Goal: Task Accomplishment & Management: Manage account settings

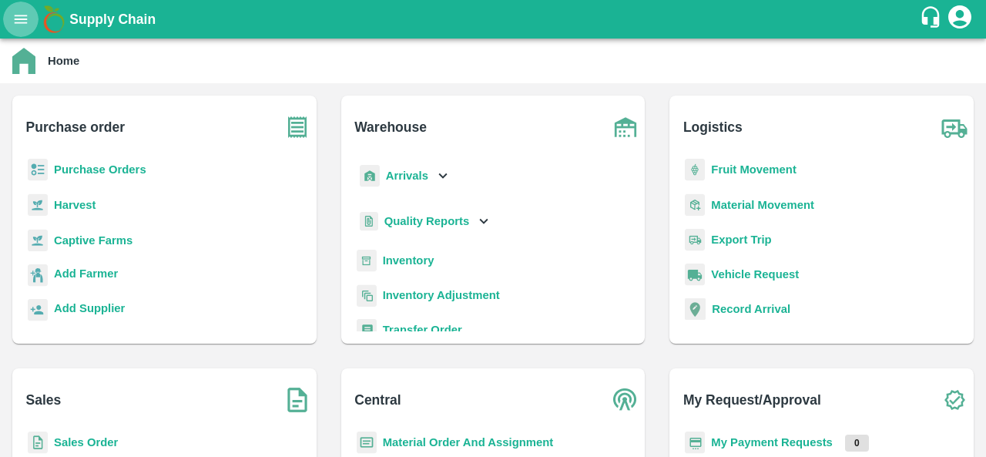
click at [18, 19] on icon "open drawer" at bounding box center [21, 19] width 13 height 8
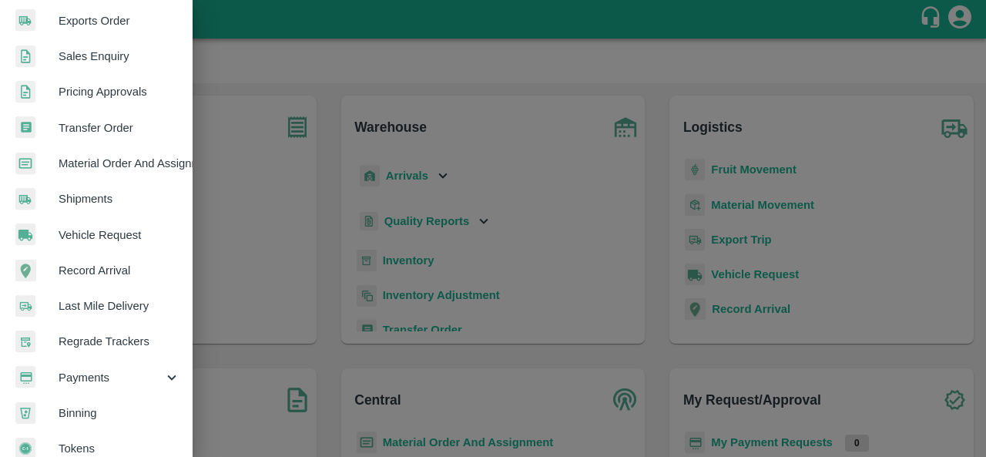
scroll to position [421, 0]
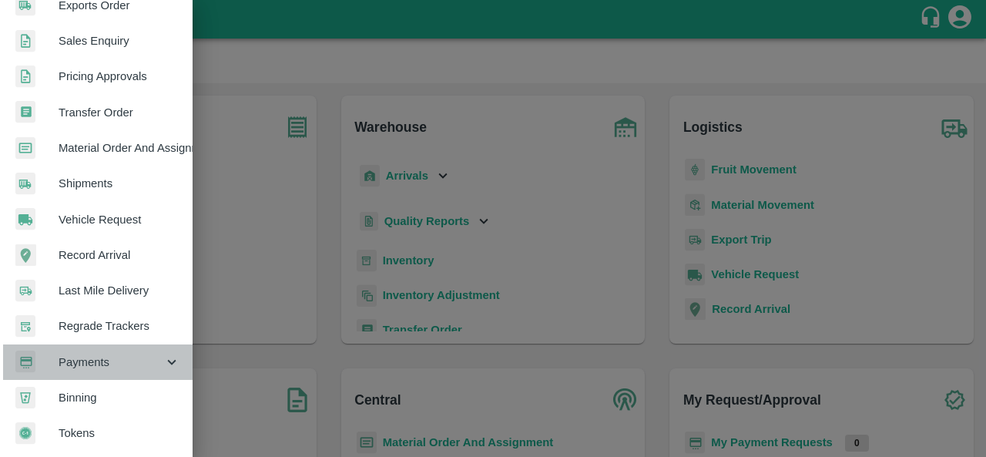
click at [123, 358] on span "Payments" at bounding box center [111, 362] width 105 height 17
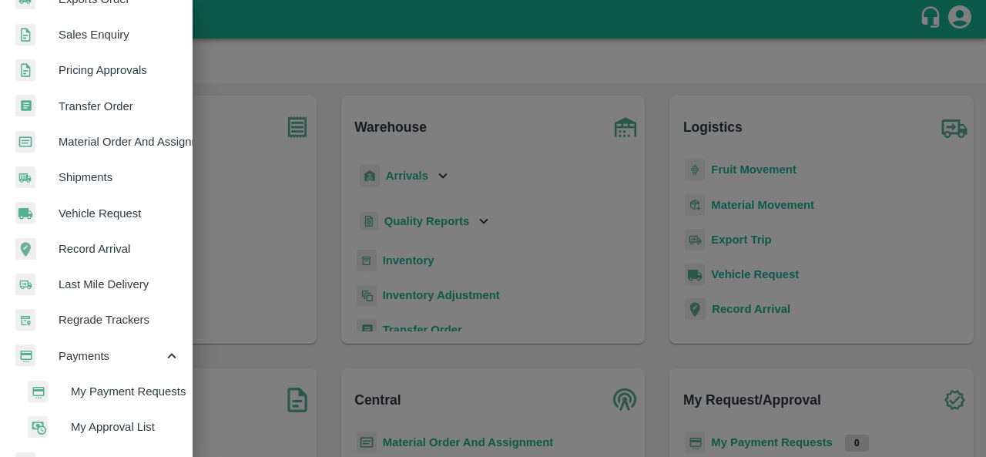
click at [143, 389] on span "My Payment Requests" at bounding box center [125, 391] width 109 height 17
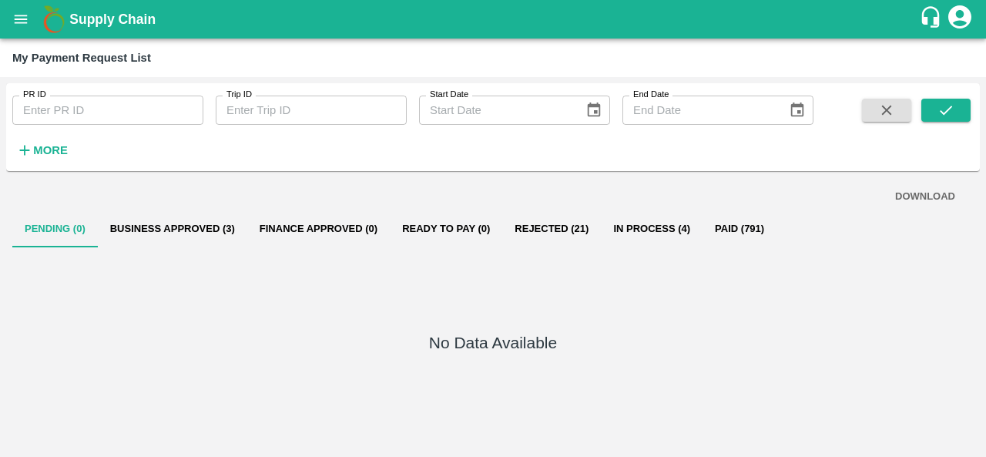
click at [28, 156] on icon "button" at bounding box center [24, 150] width 17 height 17
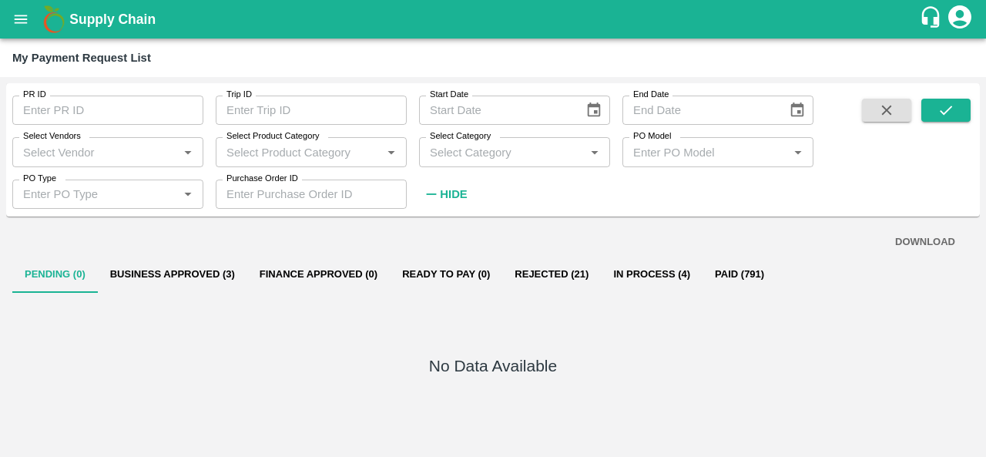
click at [63, 158] on input "Select Vendors" at bounding box center [95, 152] width 156 height 20
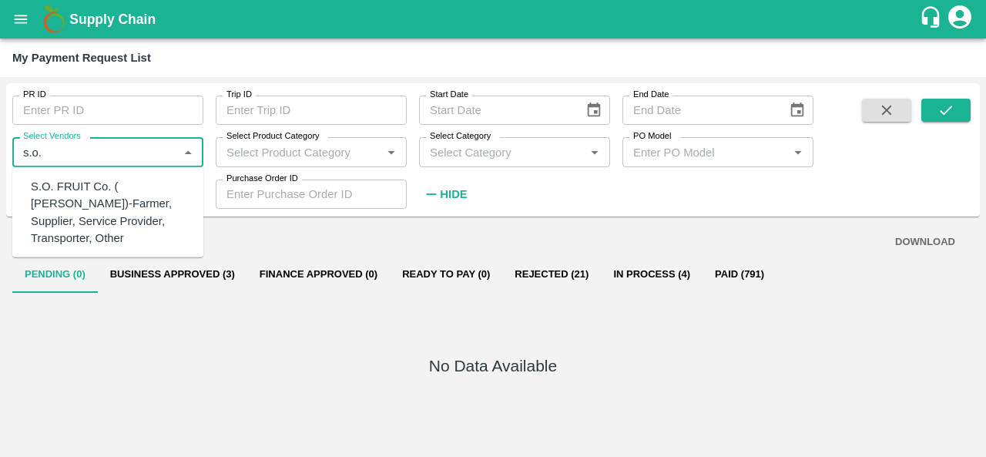
click at [71, 188] on div "S.O. FRUIT Co. ( [PERSON_NAME])-Farmer, Supplier, Service Provider, Transporter…" at bounding box center [111, 212] width 160 height 69
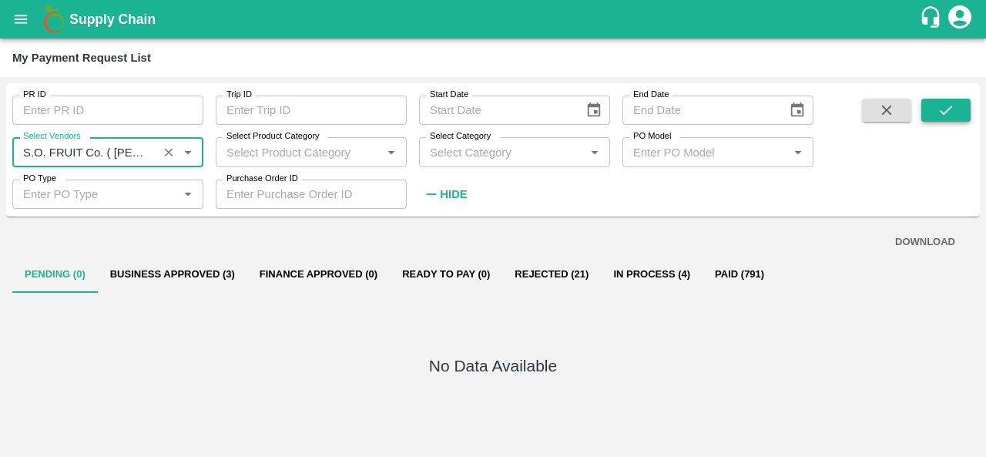
type input "S.O. FRUIT Co. ( [PERSON_NAME])-Farmer, Supplier, Service Provider, Transporter…"
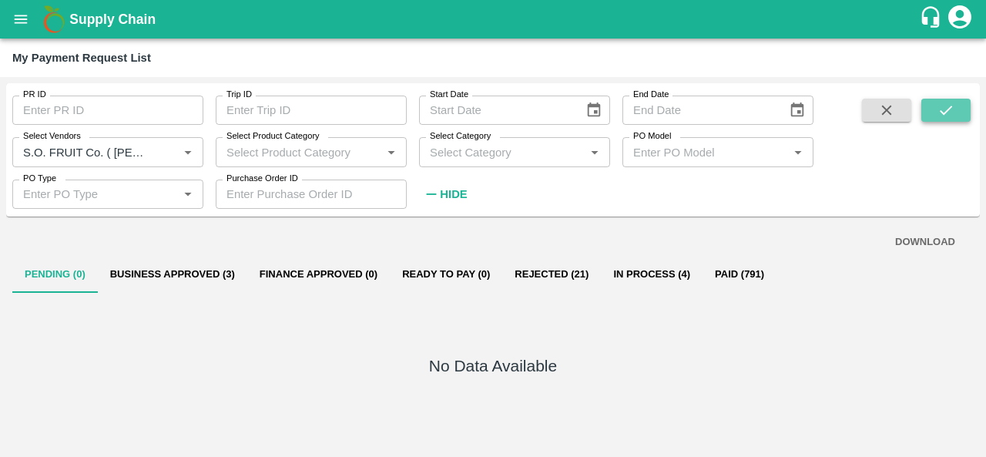
click at [937, 107] on button "submit" at bounding box center [946, 110] width 49 height 23
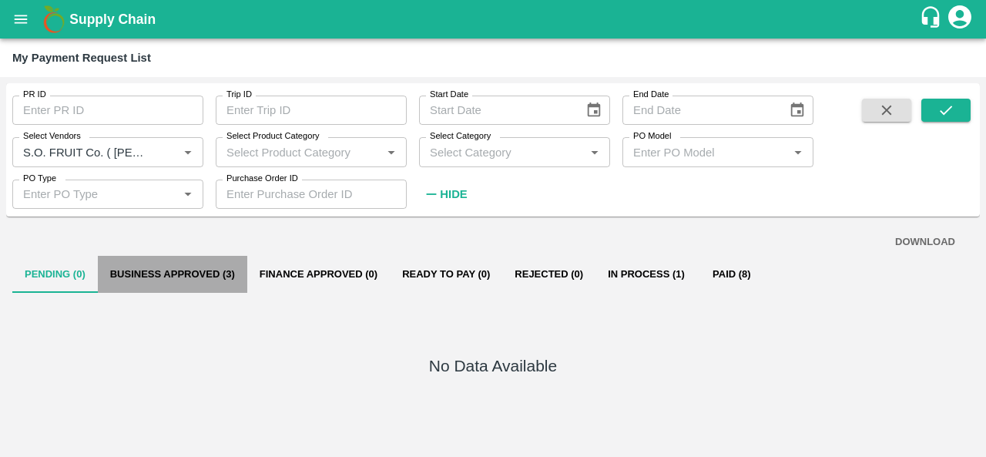
click at [191, 270] on button "Business Approved (3)" at bounding box center [173, 274] width 150 height 37
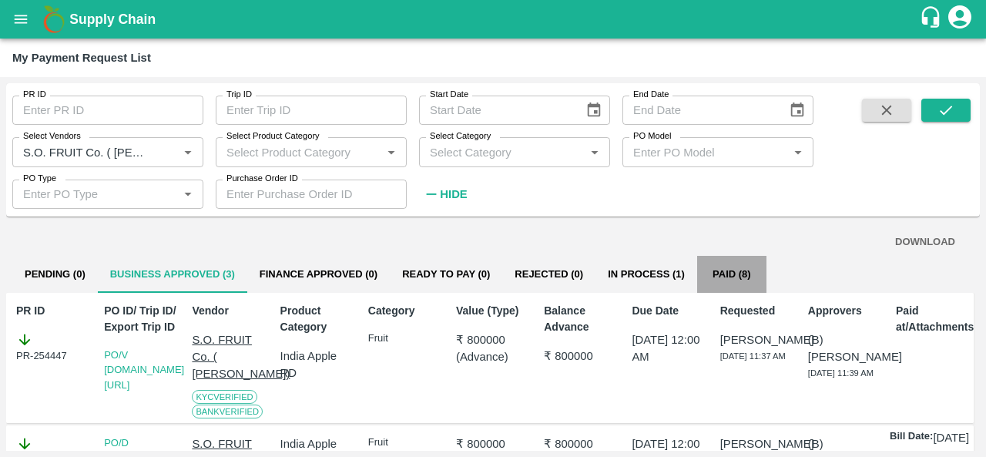
click at [732, 272] on button "Paid (8)" at bounding box center [731, 274] width 69 height 37
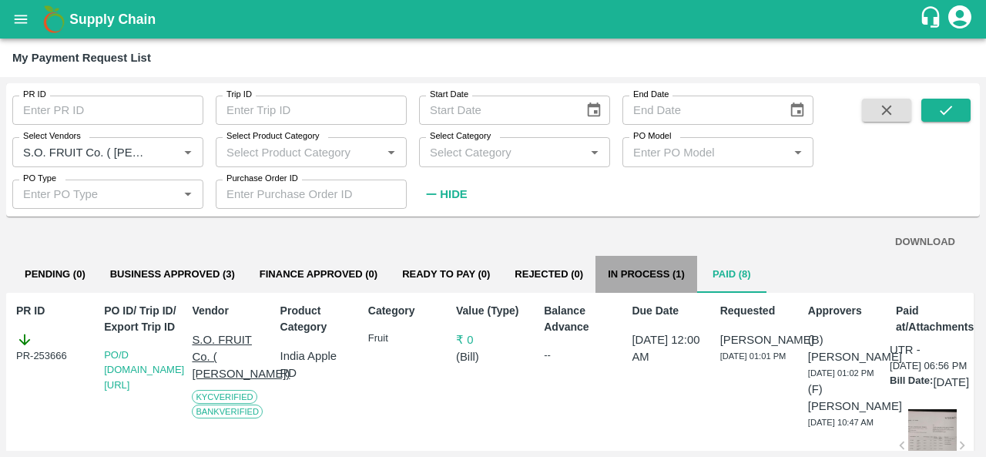
click at [662, 267] on button "In Process (1)" at bounding box center [647, 274] width 102 height 37
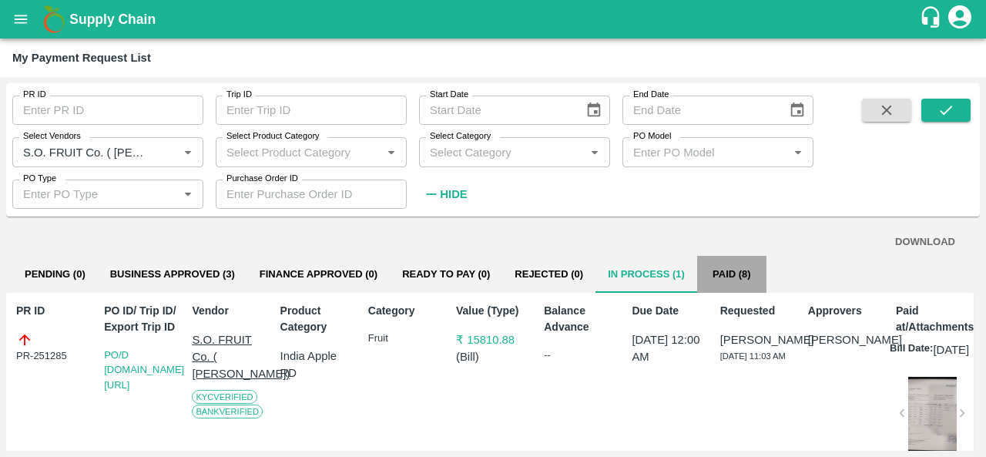
click at [726, 278] on button "Paid (8)" at bounding box center [731, 274] width 69 height 37
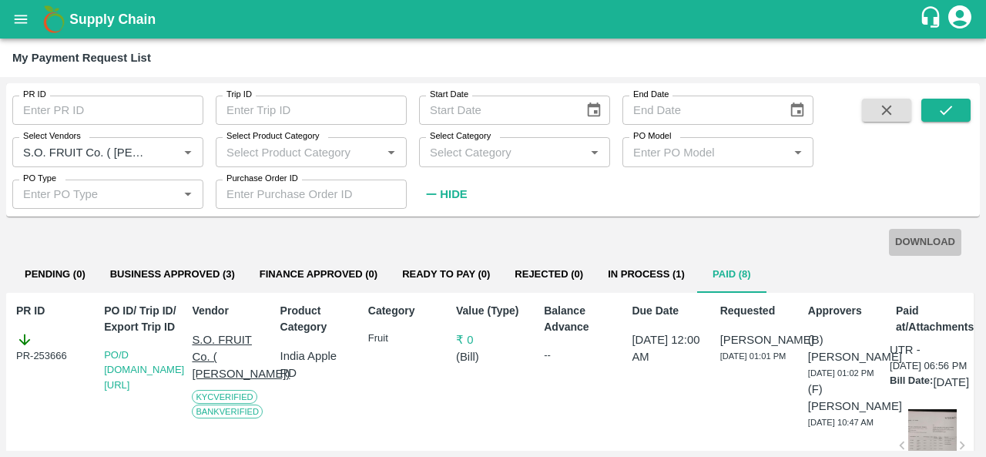
click at [914, 243] on button "DOWNLOAD" at bounding box center [925, 242] width 72 height 27
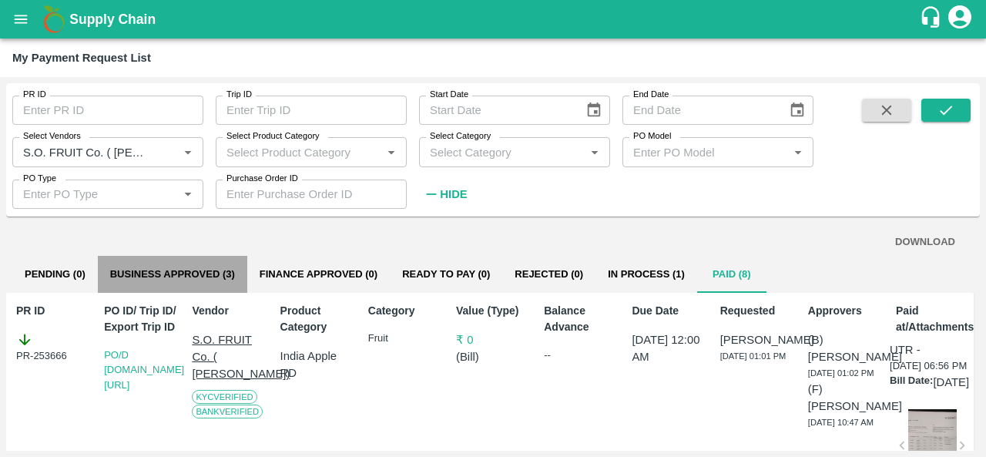
click at [174, 280] on button "Business Approved (3)" at bounding box center [173, 274] width 150 height 37
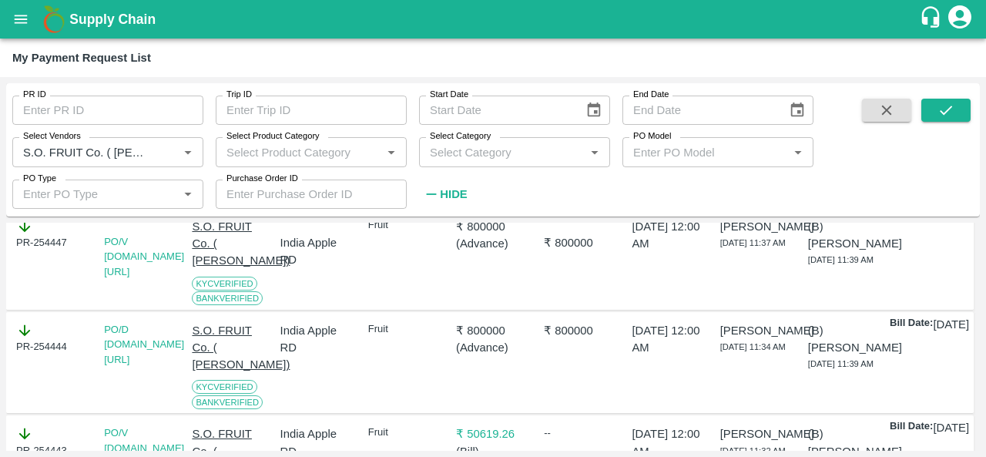
scroll to position [270, 0]
